Goal: Use online tool/utility: Use online tool/utility

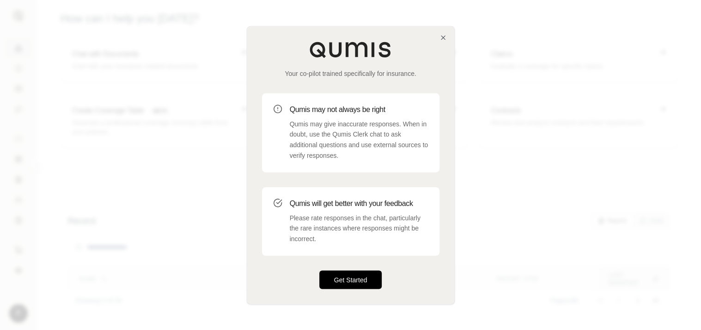
click at [350, 283] on button "Get Started" at bounding box center [351, 279] width 63 height 18
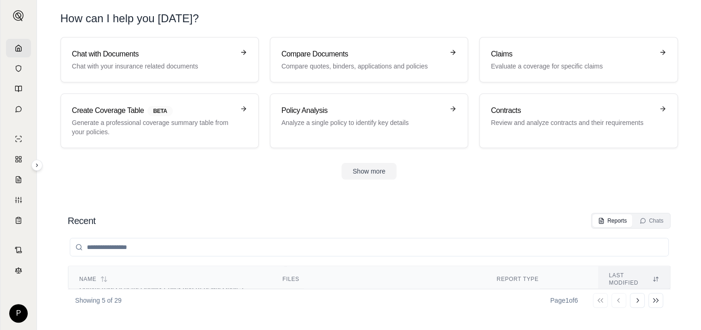
scroll to position [185, 0]
click at [202, 53] on h3 "Chat with Documents" at bounding box center [153, 54] width 162 height 11
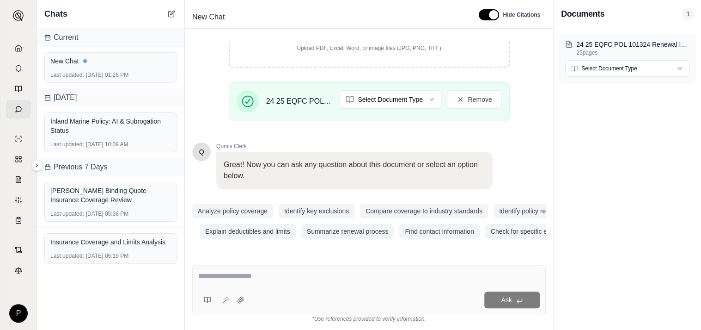
scroll to position [186, 0]
click at [217, 277] on textarea at bounding box center [369, 275] width 342 height 11
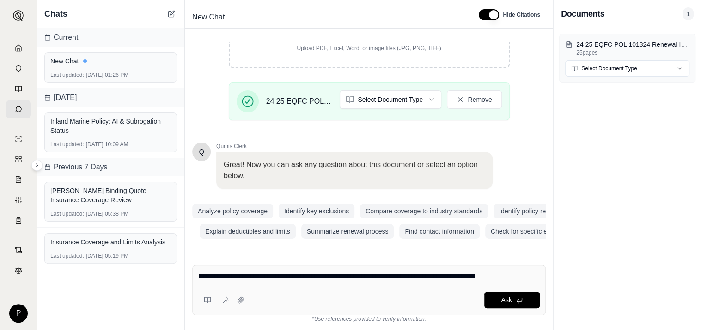
click at [521, 277] on textarea "**********" at bounding box center [369, 275] width 342 height 11
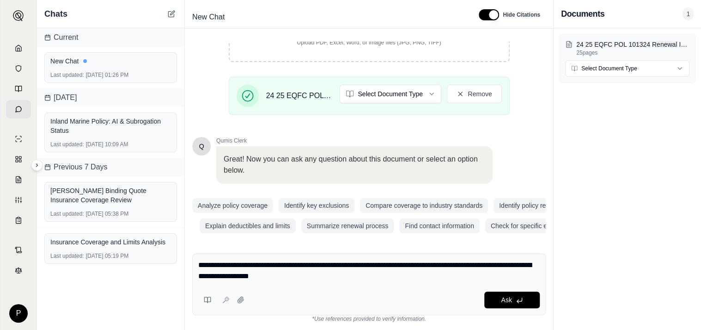
type textarea "**********"
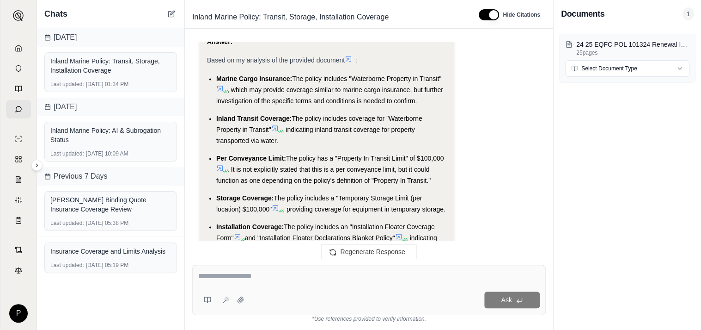
scroll to position [927, 0]
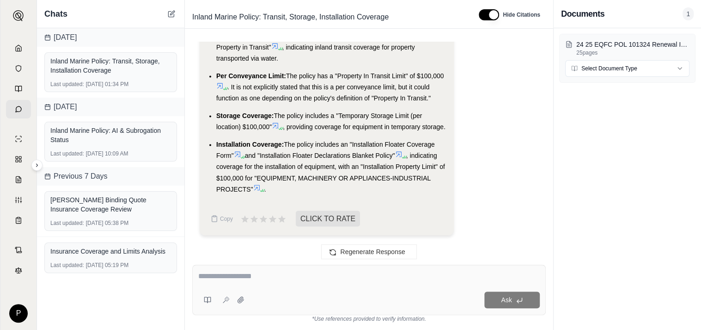
click at [221, 87] on span ". It is not explicitly stated that this is a per conveyance limit, but it could…" at bounding box center [323, 92] width 215 height 18
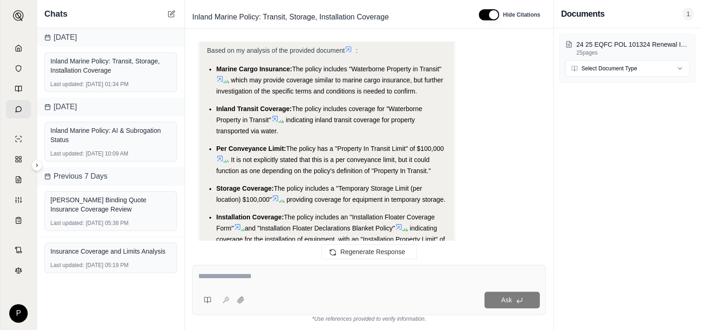
scroll to position [835, 0]
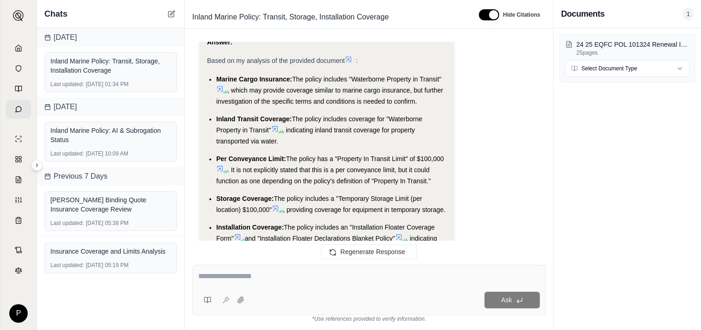
click at [221, 88] on icon at bounding box center [219, 88] width 7 height 7
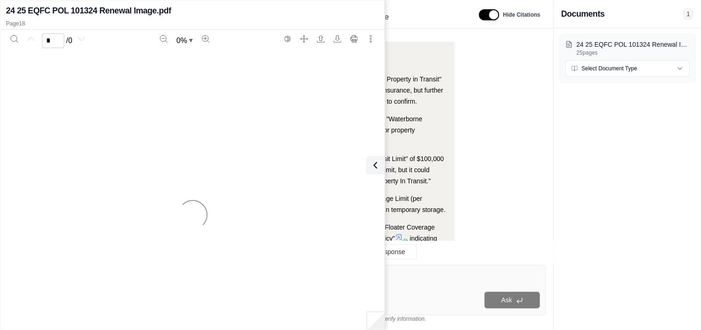
scroll to position [927, 0]
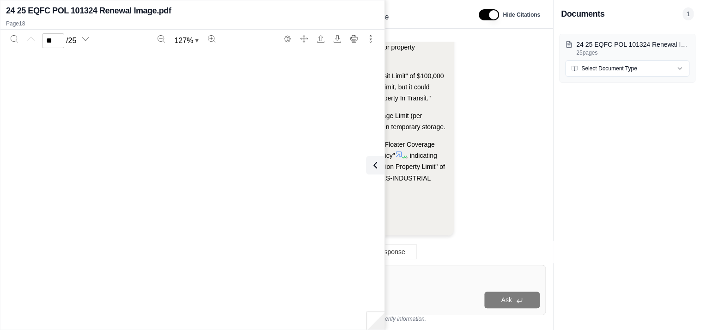
type input "**"
click at [430, 80] on li "Per Conveyance Limit: The policy has a "Property In Transit Limit" of $100,000 …" at bounding box center [331, 86] width 230 height 33
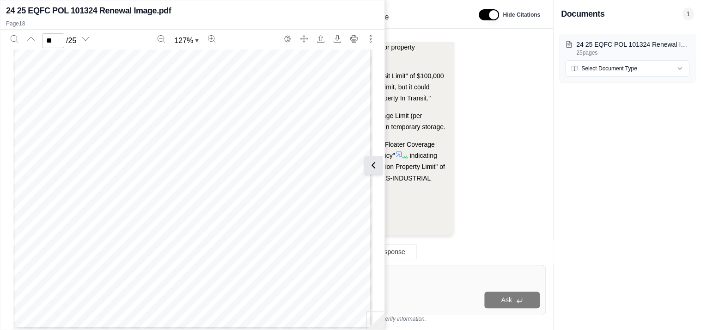
click at [377, 162] on icon at bounding box center [373, 165] width 11 height 11
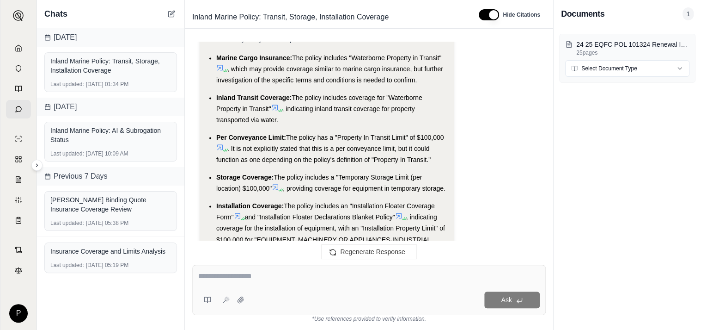
scroll to position [835, 0]
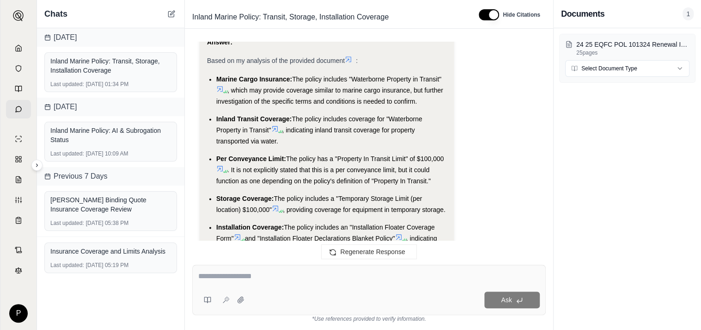
click at [277, 127] on icon at bounding box center [275, 129] width 6 height 6
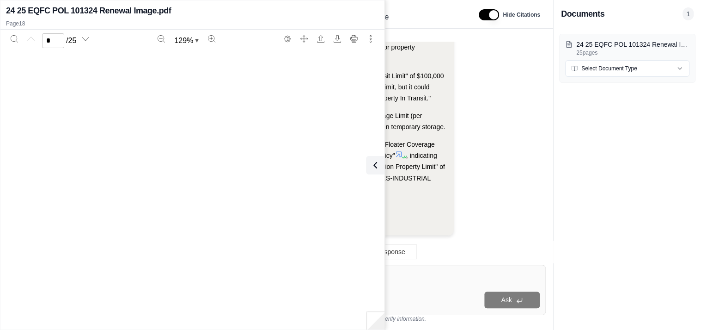
scroll to position [0, 0]
type input "**"
click at [380, 159] on button at bounding box center [373, 165] width 18 height 18
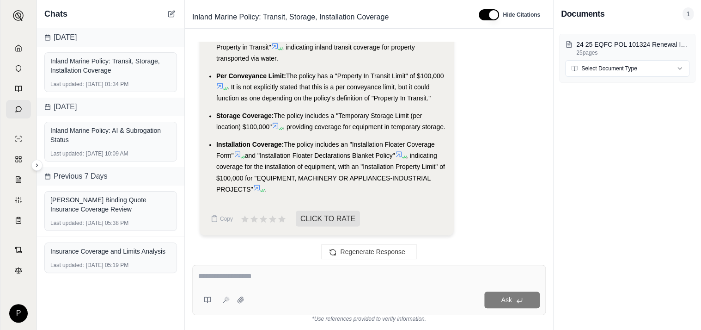
scroll to position [881, 0]
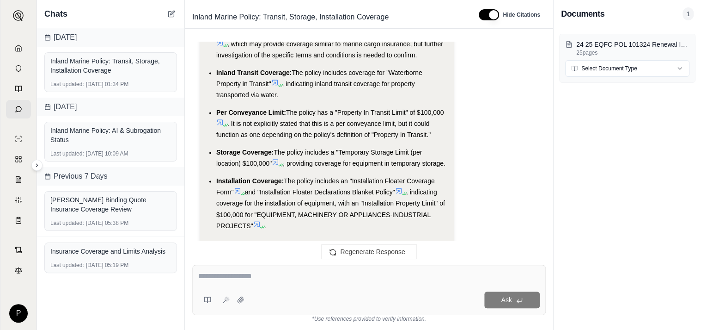
click at [222, 119] on icon at bounding box center [220, 122] width 6 height 6
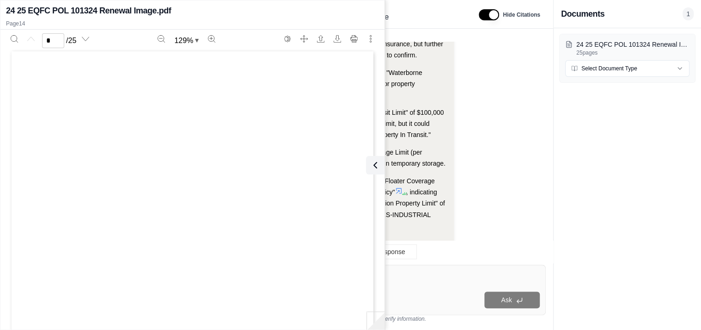
scroll to position [927, 0]
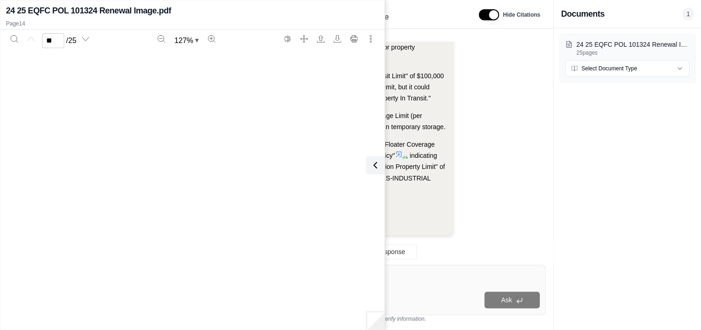
type input "**"
click at [428, 141] on span "The policy includes an "Installation Floater Coverage Form"" at bounding box center [325, 150] width 219 height 18
click at [379, 160] on button at bounding box center [373, 165] width 18 height 18
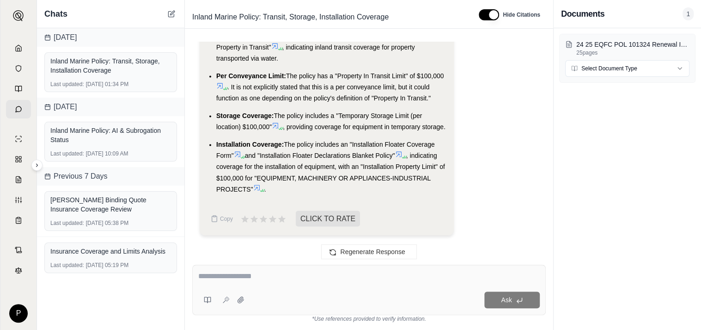
click at [237, 277] on textarea at bounding box center [369, 275] width 342 height 11
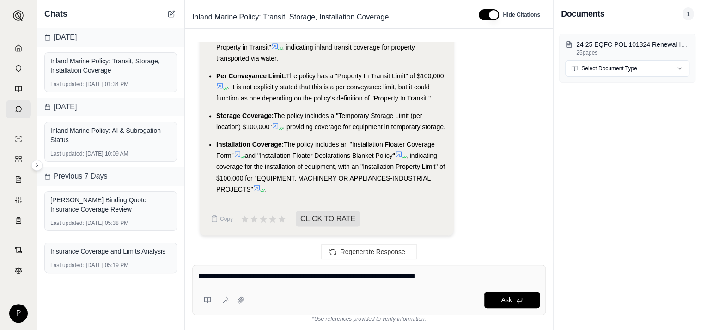
type textarea "**********"
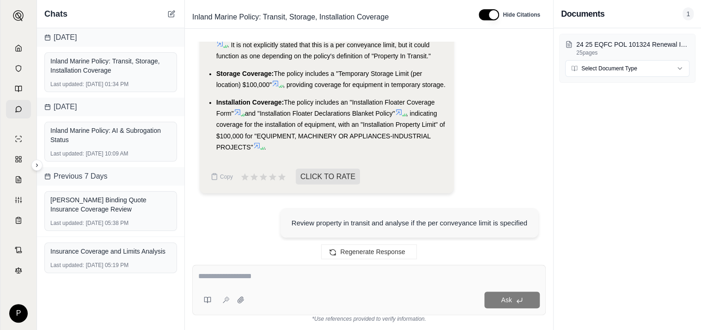
scroll to position [838, 0]
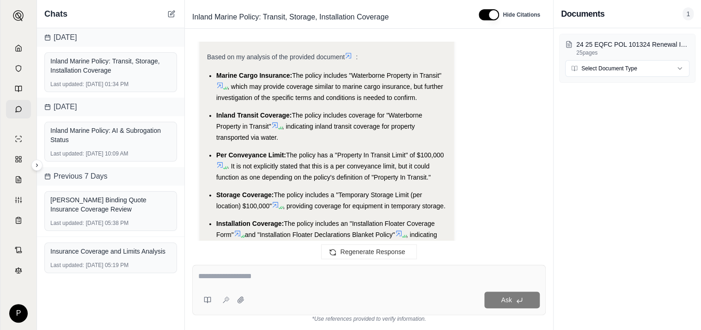
drag, startPoint x: 296, startPoint y: 74, endPoint x: 446, endPoint y: 73, distance: 149.4
click at [446, 73] on li "Marine Cargo Insurance: The policy includes "Waterborne Property in Transit" , …" at bounding box center [331, 86] width 230 height 33
drag, startPoint x: 446, startPoint y: 73, endPoint x: 421, endPoint y: 74, distance: 24.5
drag, startPoint x: 421, startPoint y: 74, endPoint x: 318, endPoint y: 76, distance: 103.6
click at [334, 77] on span "The policy includes "Waterborne Property in Transit"" at bounding box center [366, 75] width 149 height 7
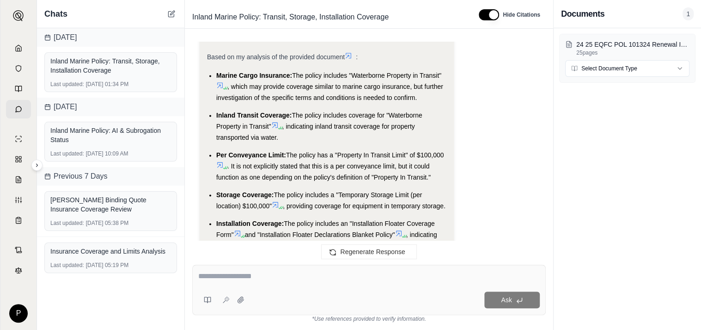
drag, startPoint x: 295, startPoint y: 73, endPoint x: 446, endPoint y: 71, distance: 150.8
click at [446, 71] on li "Marine Cargo Insurance: The policy includes "Waterborne Property in Transit" , …" at bounding box center [331, 86] width 230 height 33
drag, startPoint x: 446, startPoint y: 71, endPoint x: 421, endPoint y: 74, distance: 24.8
copy span "The policy includes "Waterborne Property in Transit""
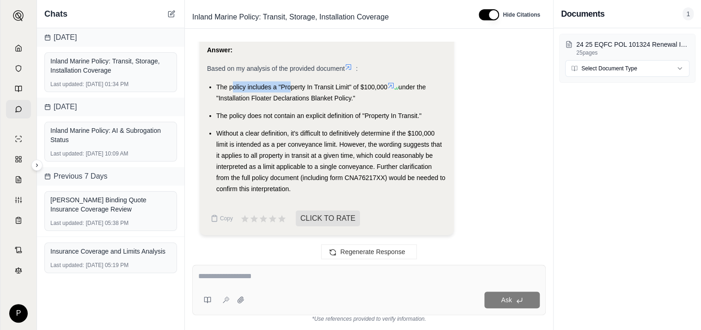
drag, startPoint x: 233, startPoint y: 84, endPoint x: 291, endPoint y: 92, distance: 59.2
click at [291, 92] on li "The policy includes a "Property In Transit Limit" of $100,000 under the "Instal…" at bounding box center [331, 92] width 230 height 22
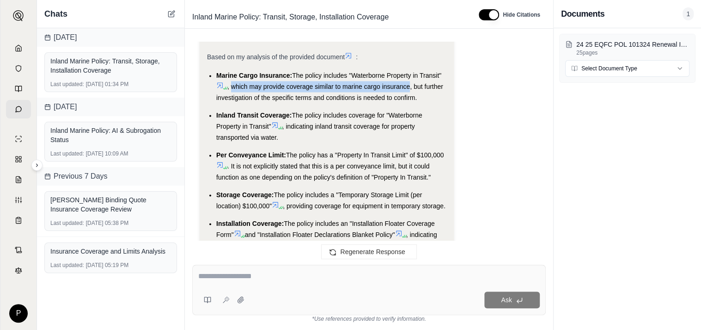
drag, startPoint x: 232, startPoint y: 85, endPoint x: 411, endPoint y: 87, distance: 178.5
click at [411, 87] on span ", which may provide coverage similar to marine cargo insurance, but further inv…" at bounding box center [329, 92] width 227 height 18
drag, startPoint x: 411, startPoint y: 87, endPoint x: 398, endPoint y: 84, distance: 12.8
copy span "which may provide coverage similar to marine cargo insurance"
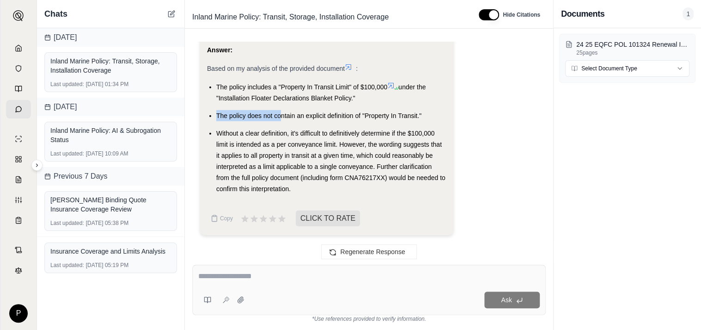
drag, startPoint x: 216, startPoint y: 113, endPoint x: 281, endPoint y: 114, distance: 64.7
click at [281, 114] on span "The policy does not contain an explicit definition of "Property In Transit."" at bounding box center [318, 115] width 205 height 7
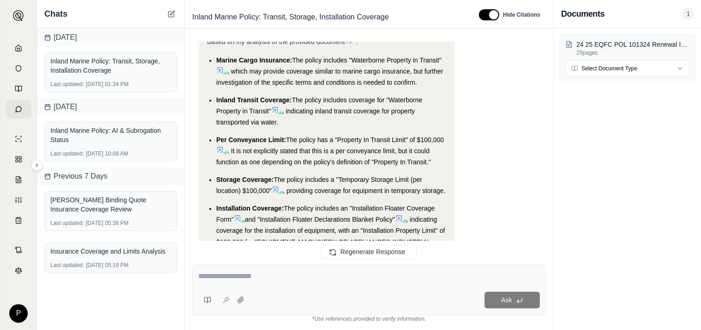
scroll to position [838, 0]
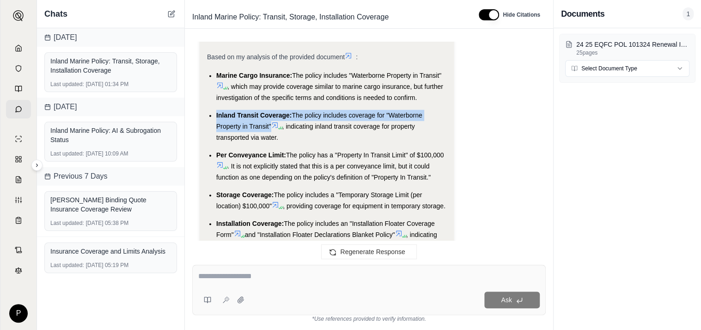
drag, startPoint x: 217, startPoint y: 111, endPoint x: 270, endPoint y: 126, distance: 54.9
click at [270, 126] on li "Inland Transit Coverage: The policy includes coverage for "Waterborne Property …" at bounding box center [331, 126] width 230 height 33
drag, startPoint x: 270, startPoint y: 126, endPoint x: 257, endPoint y: 123, distance: 13.2
copy li "Inland Transit Coverage: The policy includes coverage for "Waterborne Property …"
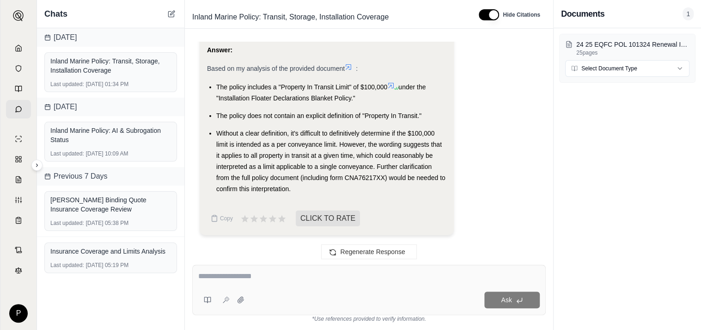
click at [302, 126] on ul "The policy includes a "Property In Transit Limit" of $100,000 under the "Instal…" at bounding box center [327, 137] width 240 height 113
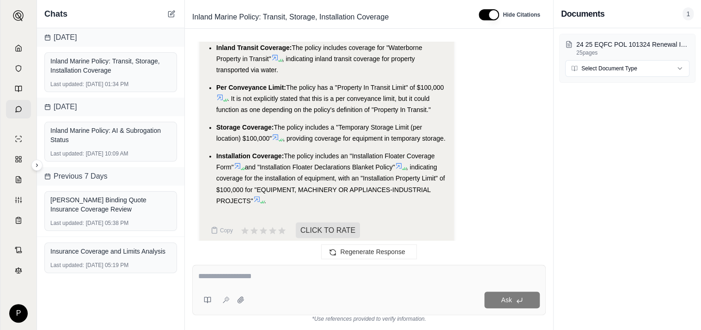
scroll to position [847, 0]
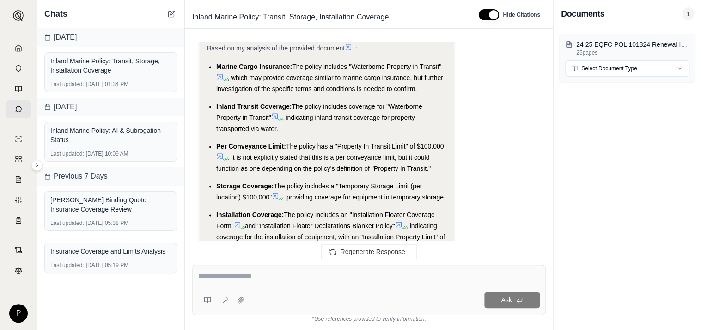
drag, startPoint x: 288, startPoint y: 116, endPoint x: 327, endPoint y: 128, distance: 40.5
click at [327, 128] on li "Inland Transit Coverage: The policy includes coverage for "Waterborne Property …" at bounding box center [331, 117] width 230 height 33
drag, startPoint x: 288, startPoint y: 115, endPoint x: 382, endPoint y: 121, distance: 94.5
click at [382, 121] on li "Inland Transit Coverage: The policy includes coverage for "Waterborne Property …" at bounding box center [331, 117] width 230 height 33
drag, startPoint x: 276, startPoint y: 128, endPoint x: 286, endPoint y: 117, distance: 15.7
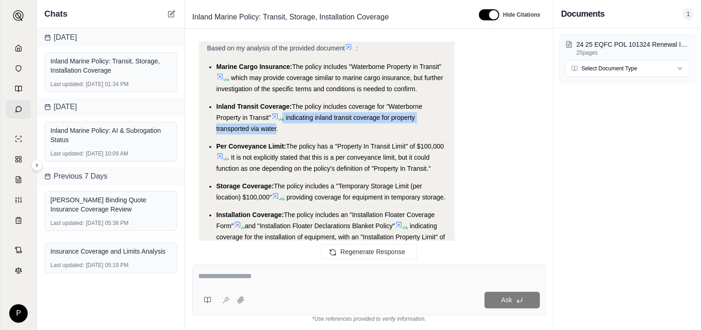
click at [286, 117] on span ", indicating inland transit coverage for property transported via water." at bounding box center [315, 123] width 199 height 18
drag, startPoint x: 286, startPoint y: 117, endPoint x: 296, endPoint y: 118, distance: 10.3
copy span ", indicating inland transit coverage for property transported via water"
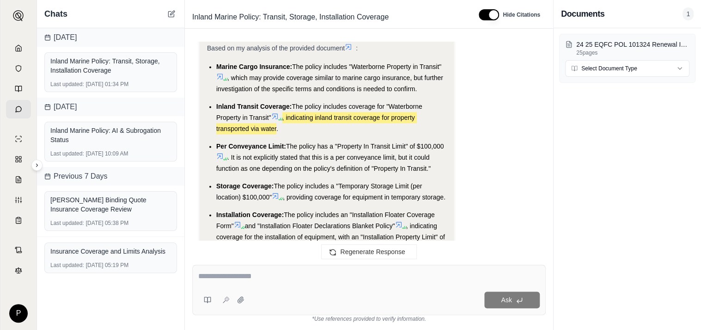
scroll to position [893, 0]
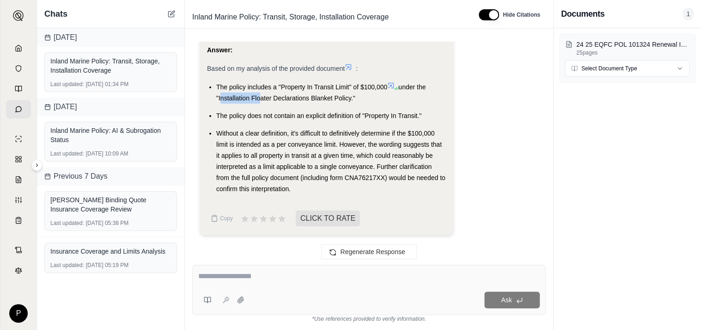
drag, startPoint x: 219, startPoint y: 98, endPoint x: 256, endPoint y: 97, distance: 37.0
click at [256, 97] on span "under the "Installation Floater Declarations Blanket Policy."" at bounding box center [320, 92] width 209 height 18
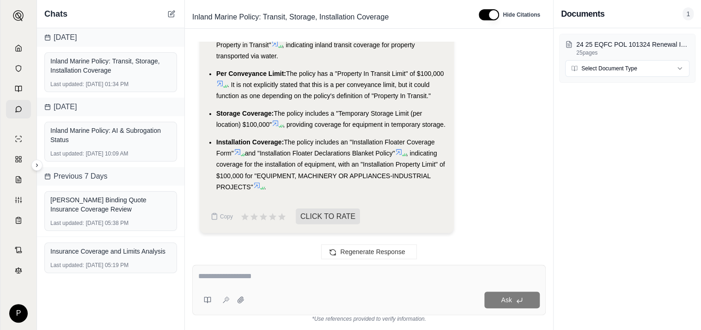
scroll to position [838, 0]
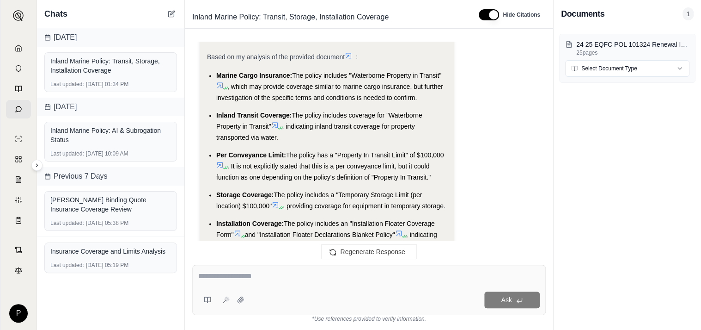
click at [231, 151] on span "Per Conveyance Limit:" at bounding box center [251, 154] width 70 height 7
drag, startPoint x: 216, startPoint y: 152, endPoint x: 457, endPoint y: 154, distance: 240.4
drag, startPoint x: 457, startPoint y: 154, endPoint x: 440, endPoint y: 154, distance: 16.7
copy li "Per Conveyance Limit: The policy has a "Property In Transit Limit" of $100,000"
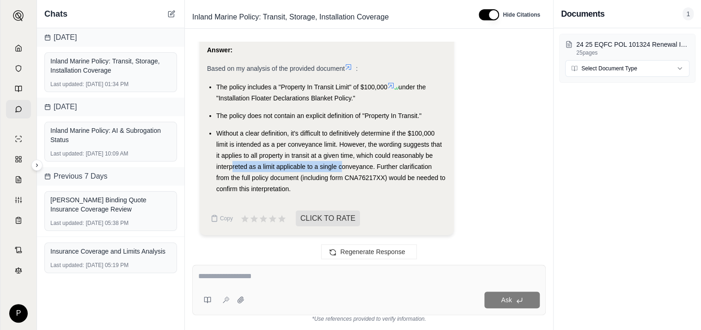
drag, startPoint x: 231, startPoint y: 162, endPoint x: 341, endPoint y: 163, distance: 110.1
click at [341, 163] on li "Without a clear definition, it's difficult to definitively determine if the $10…" at bounding box center [331, 161] width 230 height 67
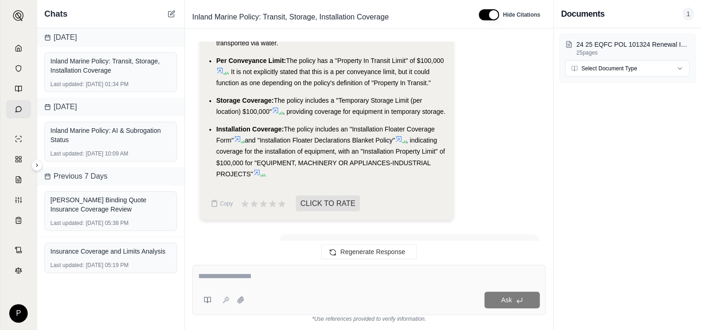
scroll to position [885, 0]
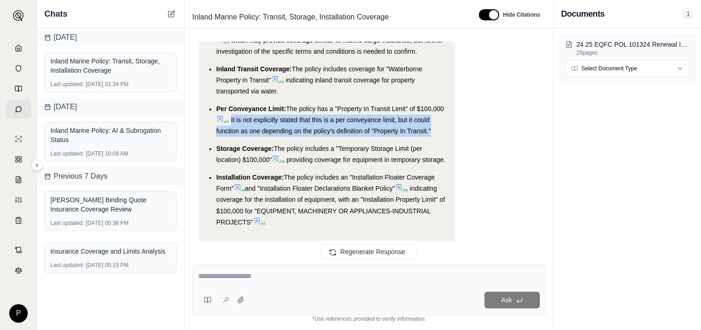
drag, startPoint x: 231, startPoint y: 116, endPoint x: 455, endPoint y: 128, distance: 224.6
drag, startPoint x: 455, startPoint y: 128, endPoint x: 412, endPoint y: 126, distance: 43.0
copy span "It is not explicitly stated that this is a per conveyance limit, but it could f…"
drag, startPoint x: 306, startPoint y: 149, endPoint x: 266, endPoint y: 148, distance: 39.3
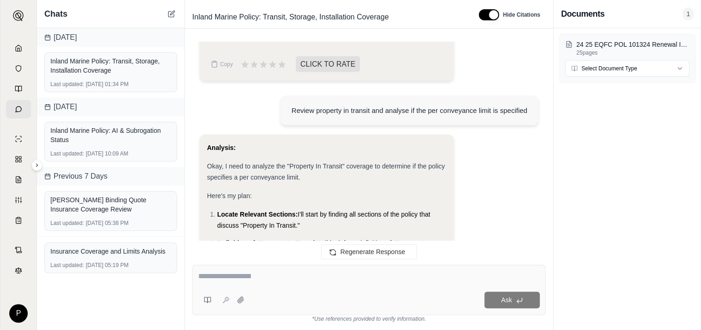
scroll to position [887, 0]
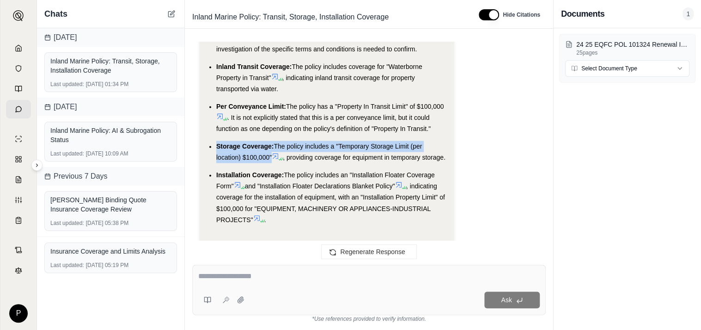
drag, startPoint x: 216, startPoint y: 143, endPoint x: 268, endPoint y: 156, distance: 53.4
click at [268, 156] on li "Storage Coverage: The policy includes a "Temporary Storage Limit (per location)…" at bounding box center [331, 152] width 230 height 22
drag, startPoint x: 268, startPoint y: 156, endPoint x: 262, endPoint y: 153, distance: 7.1
copy li "Storage Coverage: The policy includes a "Temporary Storage Limit (per location)…"
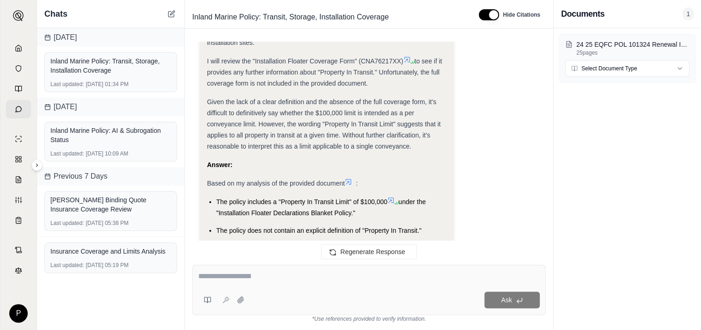
scroll to position [1671, 0]
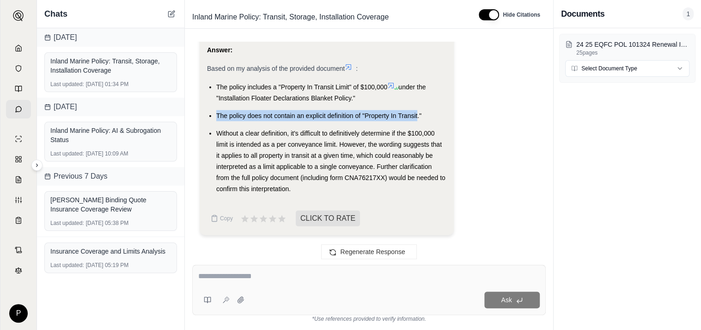
drag, startPoint x: 418, startPoint y: 115, endPoint x: 218, endPoint y: 115, distance: 200.2
click at [218, 115] on span "The policy does not contain an explicit definition of "Property In Transit."" at bounding box center [318, 115] width 205 height 7
drag, startPoint x: 218, startPoint y: 115, endPoint x: 238, endPoint y: 116, distance: 20.4
copy span "The policy does not contain an explicit definition of "Property In Transit"
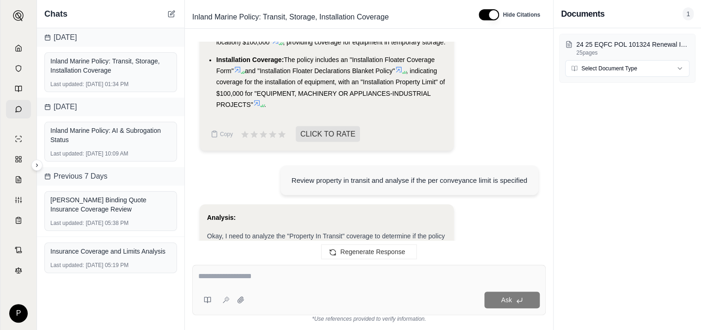
scroll to position [885, 0]
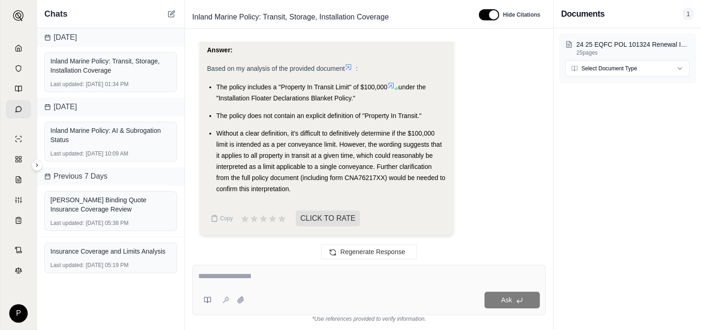
drag, startPoint x: 291, startPoint y: 158, endPoint x: 327, endPoint y: 159, distance: 36.1
click at [327, 159] on span "Without a clear definition, it's difficult to definitively determine if the $10…" at bounding box center [330, 160] width 229 height 63
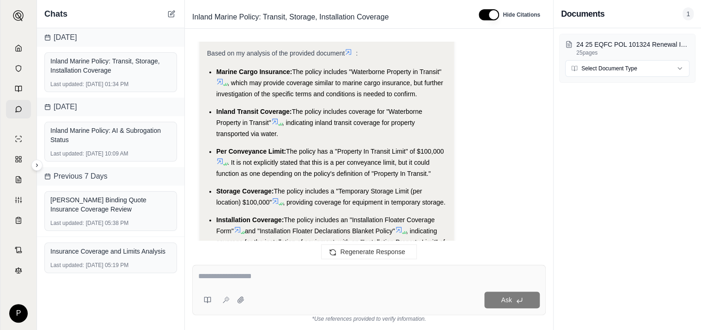
scroll to position [887, 0]
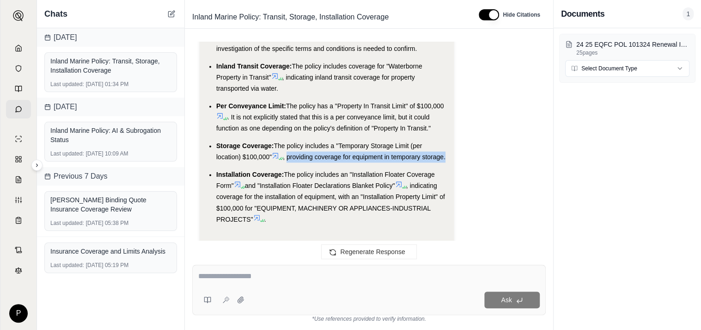
drag, startPoint x: 289, startPoint y: 155, endPoint x: 350, endPoint y: 163, distance: 60.7
click at [350, 162] on li "Storage Coverage: The policy includes a "Temporary Storage Limit (per location)…" at bounding box center [331, 151] width 230 height 22
drag, startPoint x: 350, startPoint y: 163, endPoint x: 349, endPoint y: 156, distance: 7.0
copy span "providing coverage for equipment in temporary storage."
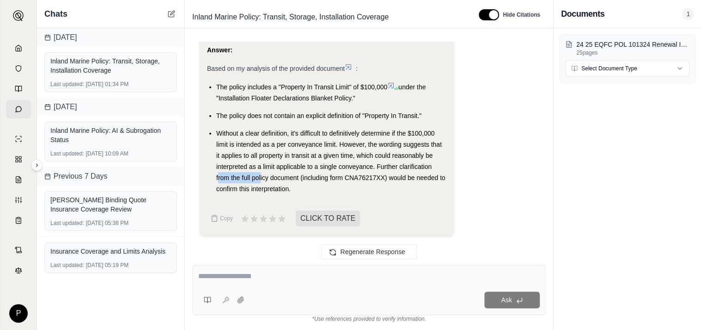
drag, startPoint x: 218, startPoint y: 183, endPoint x: 261, endPoint y: 183, distance: 43.0
click at [261, 183] on li "Without a clear definition, it's difficult to definitively determine if the $10…" at bounding box center [331, 161] width 230 height 67
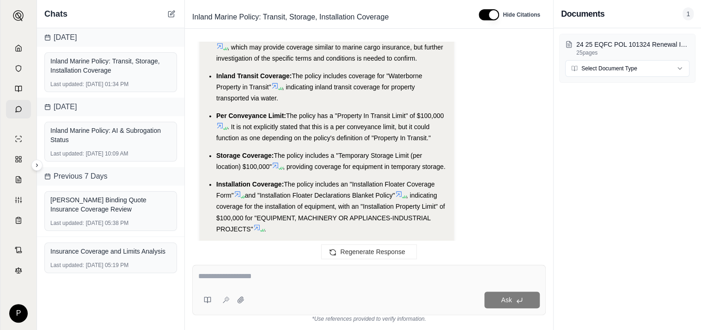
scroll to position [909, 0]
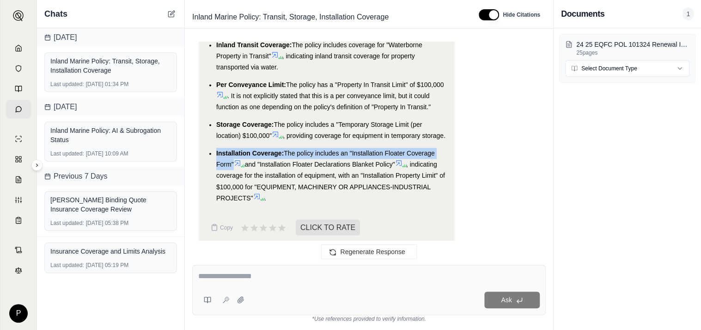
drag, startPoint x: 216, startPoint y: 162, endPoint x: 232, endPoint y: 172, distance: 19.0
click at [232, 172] on li "Installation Coverage: The policy includes an "Installation Floater Coverage Fo…" at bounding box center [331, 175] width 230 height 55
drag, startPoint x: 232, startPoint y: 172, endPoint x: 229, endPoint y: 167, distance: 6.2
copy li "Installation Coverage: The policy includes an "Installation Floater Coverage Fo…"
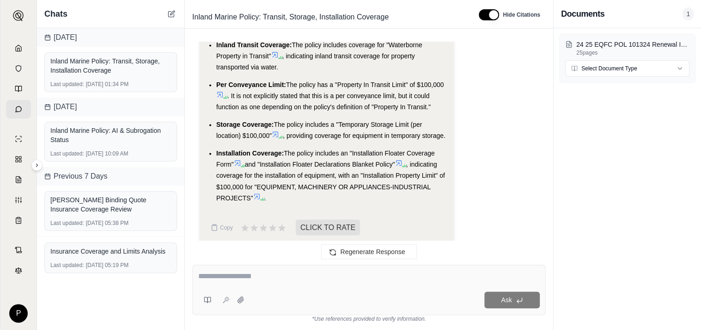
drag, startPoint x: 258, startPoint y: 178, endPoint x: 249, endPoint y: 175, distance: 10.0
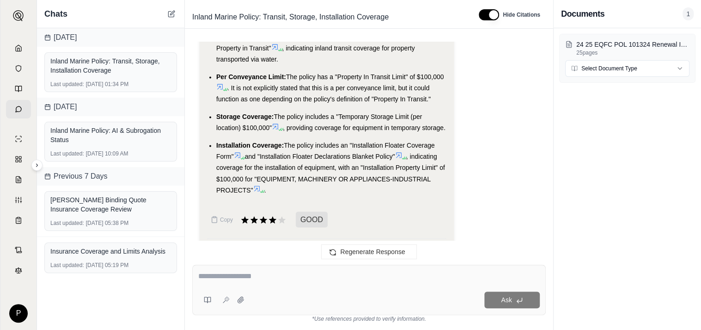
scroll to position [915, 0]
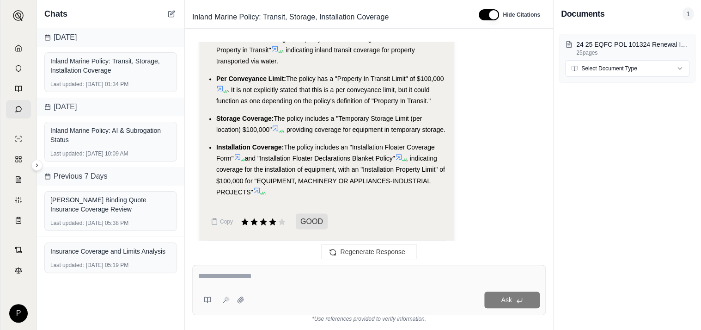
drag, startPoint x: 251, startPoint y: 168, endPoint x: 325, endPoint y: 191, distance: 77.5
click at [325, 191] on li "Installation Coverage: The policy includes an "Installation Floater Coverage Fo…" at bounding box center [331, 168] width 230 height 55
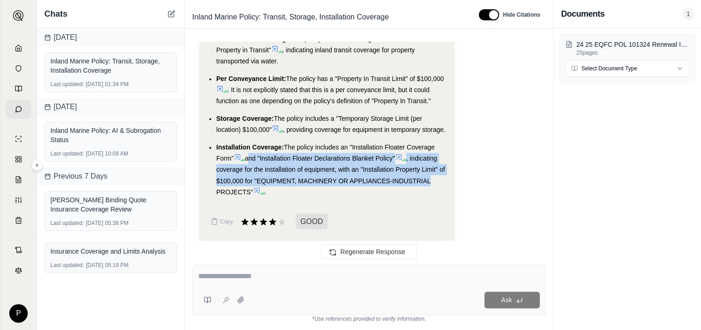
drag, startPoint x: 250, startPoint y: 167, endPoint x: 455, endPoint y: 186, distance: 205.7
drag, startPoint x: 455, startPoint y: 186, endPoint x: 404, endPoint y: 179, distance: 51.3
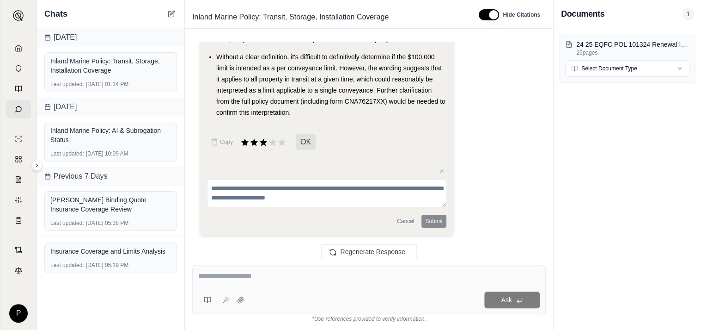
click at [233, 278] on textarea at bounding box center [369, 275] width 342 height 11
paste textarea "**********"
type textarea "**********"
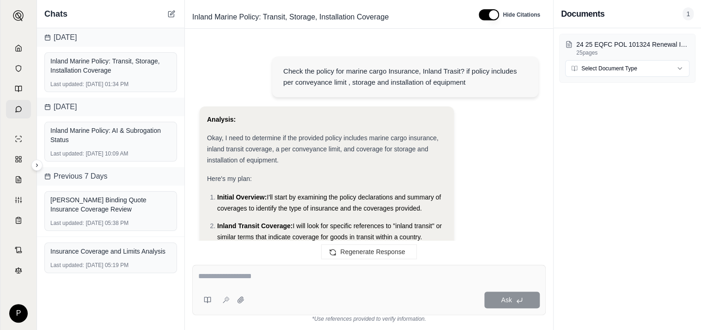
scroll to position [2127, 0]
